Goal: Task Accomplishment & Management: Manage account settings

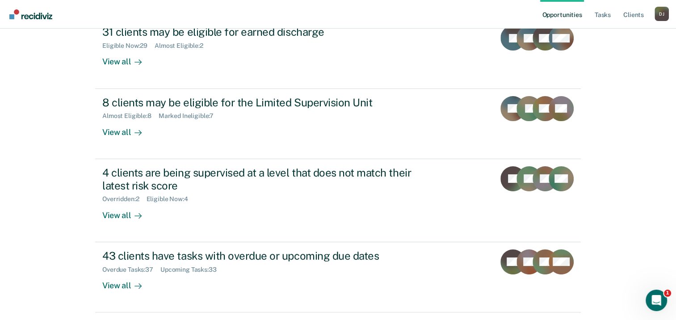
scroll to position [134, 0]
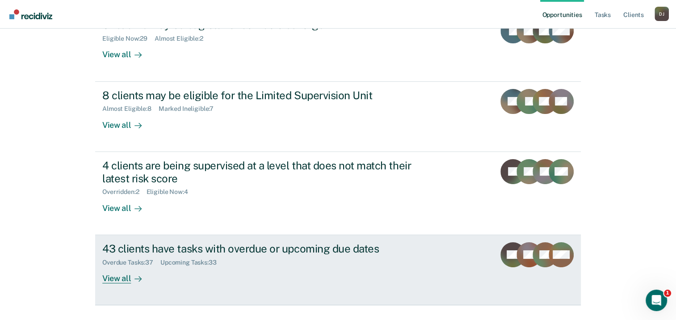
click at [248, 252] on div "43 clients have tasks with overdue or upcoming due dates" at bounding box center [258, 248] width 313 height 13
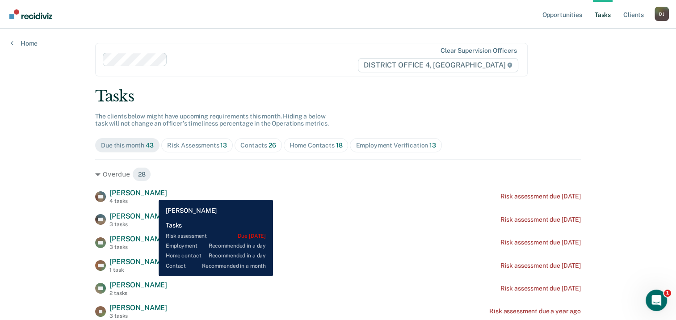
click at [152, 193] on span "[PERSON_NAME]" at bounding box center [138, 192] width 58 height 8
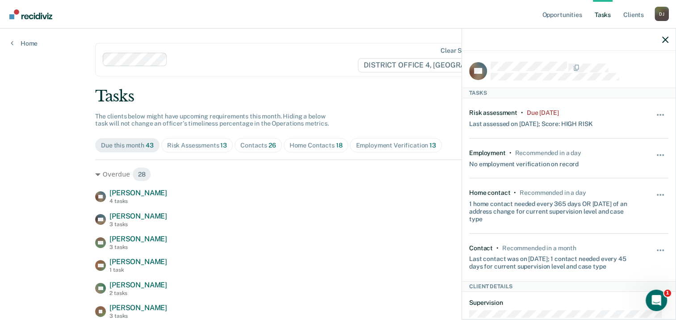
click at [200, 143] on div "Risk Assessments 13" at bounding box center [197, 146] width 60 height 8
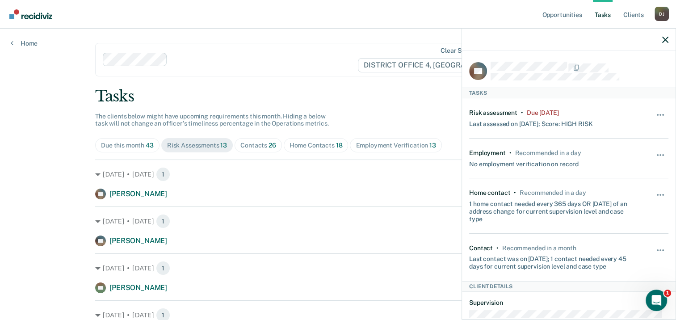
click at [313, 146] on div "Home Contacts 18" at bounding box center [315, 146] width 53 height 8
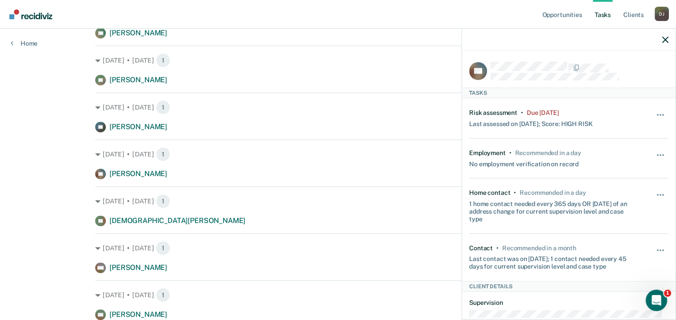
scroll to position [580, 0]
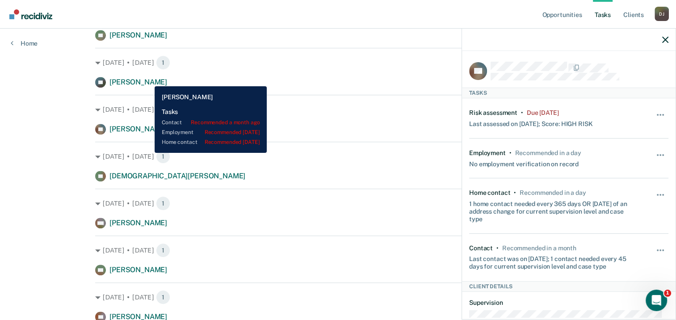
click at [148, 79] on span "[PERSON_NAME]" at bounding box center [138, 82] width 58 height 8
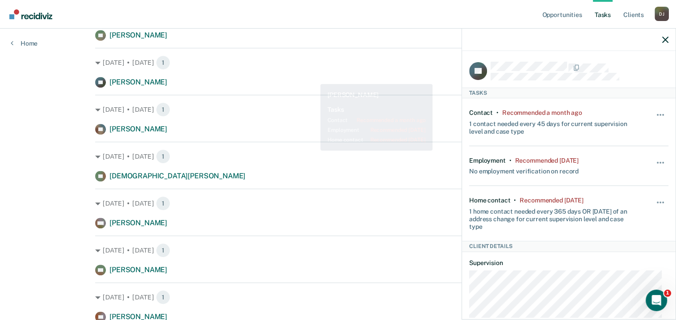
click at [278, 70] on div "[DATE] • [DATE] 1 NJ [PERSON_NAME] Home contact recommended [DATE]" at bounding box center [337, 68] width 485 height 40
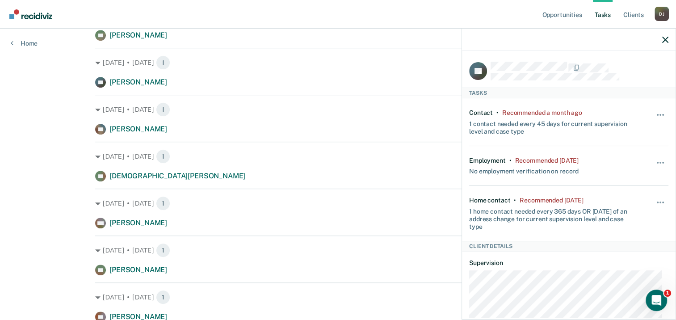
drag, startPoint x: 278, startPoint y: 70, endPoint x: 219, endPoint y: 73, distance: 59.0
click at [219, 73] on div "[DATE] • [DATE] 1 NJ [PERSON_NAME] Home contact recommended [DATE]" at bounding box center [337, 68] width 485 height 40
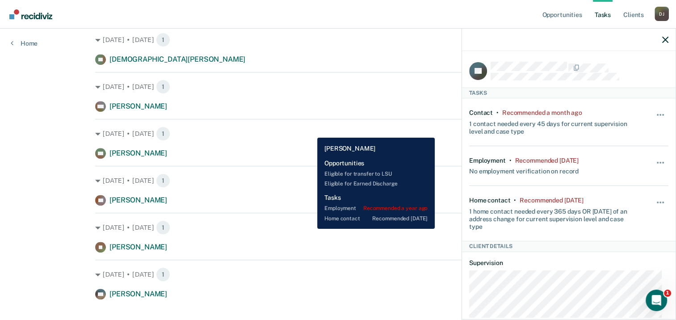
scroll to position [712, 0]
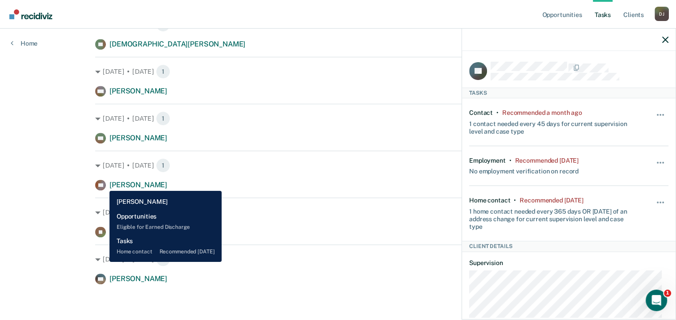
click at [103, 184] on icon at bounding box center [101, 186] width 13 height 15
